Goal: Navigation & Orientation: Understand site structure

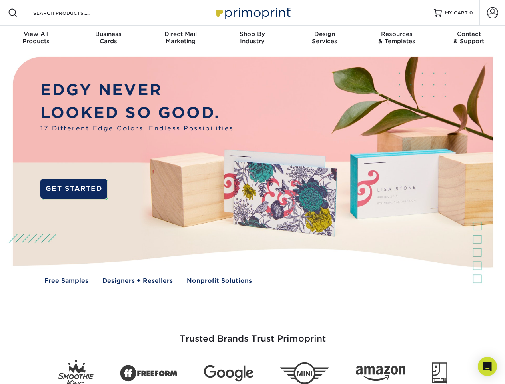
click at [252, 192] on img at bounding box center [252, 176] width 500 height 250
click at [13, 13] on span at bounding box center [13, 13] width 10 height 10
click at [492, 13] on span at bounding box center [492, 12] width 11 height 11
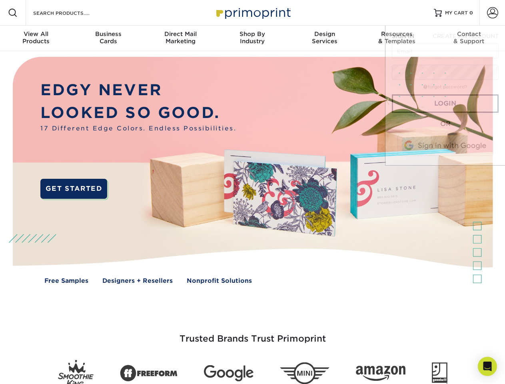
click at [36, 38] on div "View All Products" at bounding box center [36, 37] width 72 height 14
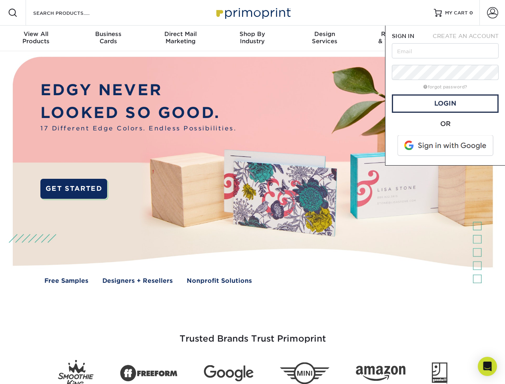
click at [108, 38] on div "Business Cards" at bounding box center [108, 37] width 72 height 14
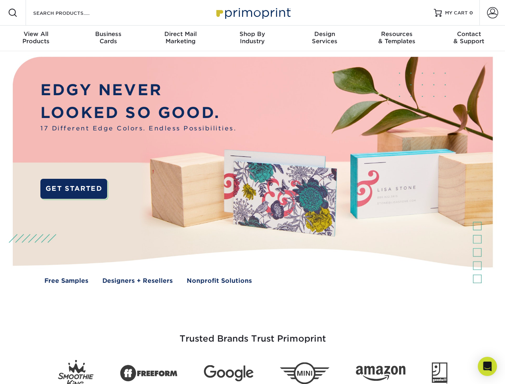
click at [180, 38] on div "Direct Mail Marketing" at bounding box center [180, 37] width 72 height 14
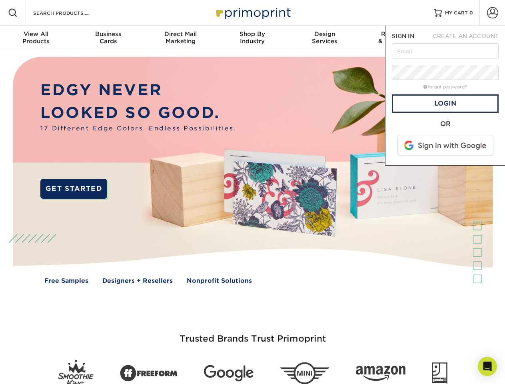
click at [252, 38] on div "Shop By Industry" at bounding box center [252, 37] width 72 height 14
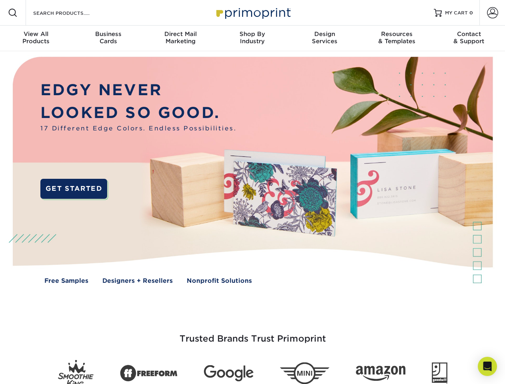
click at [325, 38] on div "Design Services" at bounding box center [325, 37] width 72 height 14
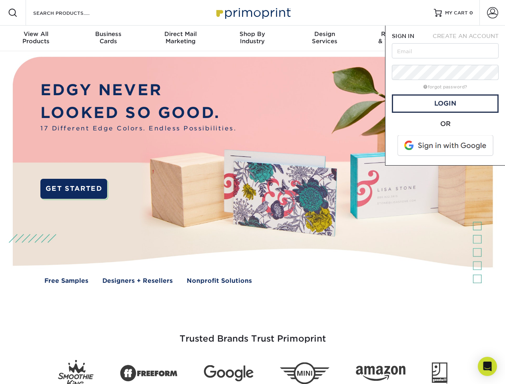
click at [397, 38] on span "SIGN IN" at bounding box center [403, 36] width 22 height 6
click at [469, 38] on div "Contact & Support" at bounding box center [469, 37] width 72 height 14
